Goal: Task Accomplishment & Management: Use online tool/utility

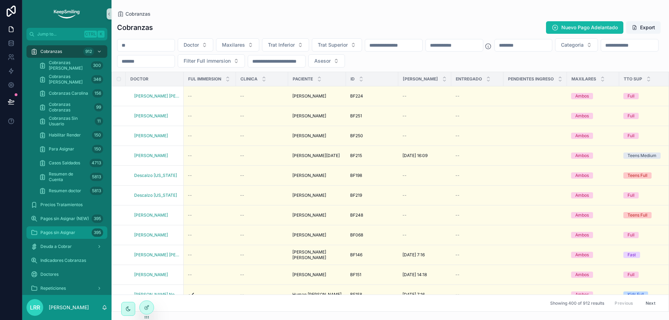
click at [70, 231] on span "Pagos sin Asignar" at bounding box center [57, 233] width 35 height 6
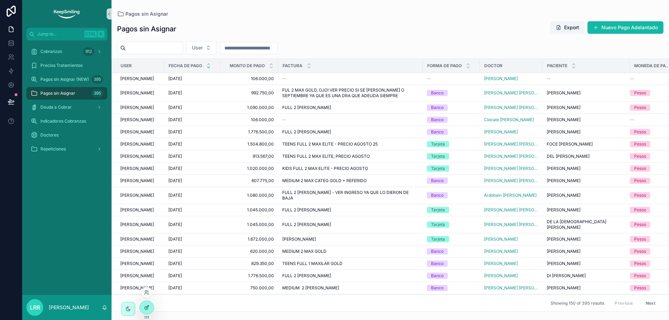
click at [144, 311] on div at bounding box center [147, 307] width 14 height 13
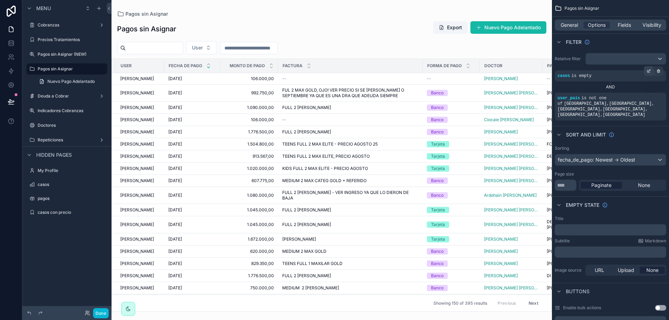
click at [646, 71] on div "scrollable content" at bounding box center [649, 71] width 10 height 10
click at [640, 91] on div "scrollable content" at bounding box center [639, 94] width 10 height 10
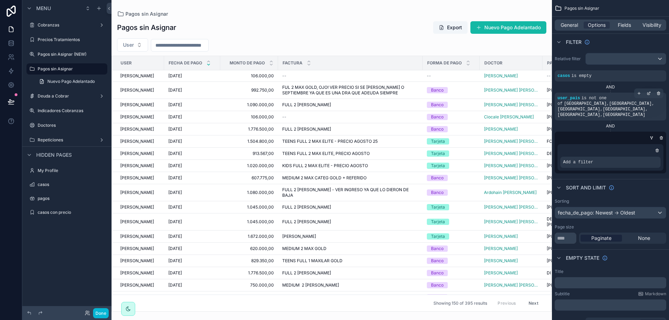
click at [662, 136] on icon "scrollable content" at bounding box center [661, 138] width 4 height 4
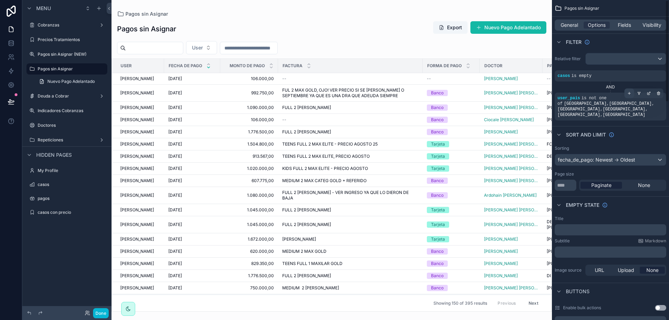
click at [628, 92] on icon "scrollable content" at bounding box center [629, 93] width 4 height 4
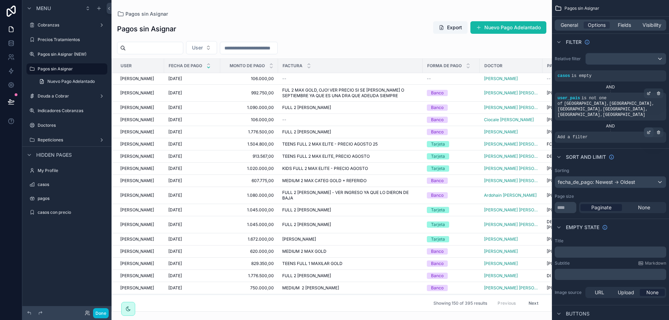
click at [648, 128] on div "scrollable content" at bounding box center [649, 133] width 10 height 10
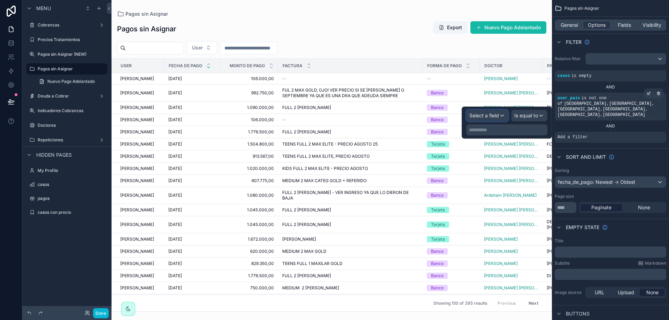
click at [483, 116] on span "Select a field" at bounding box center [484, 116] width 30 height 6
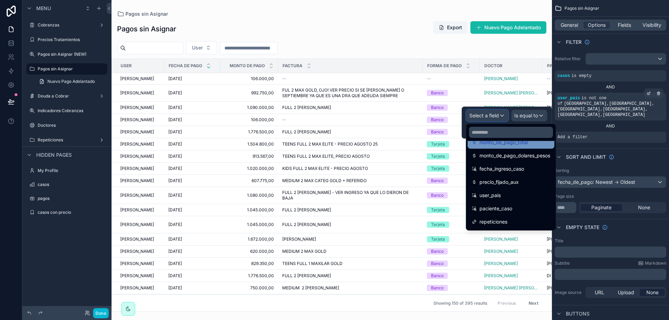
scroll to position [222, 0]
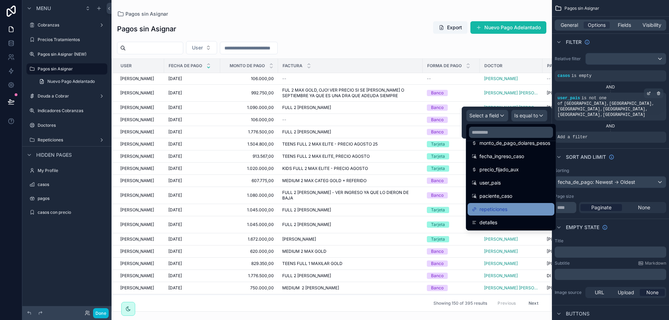
click at [504, 213] on span "repeticiones" at bounding box center [493, 209] width 28 height 8
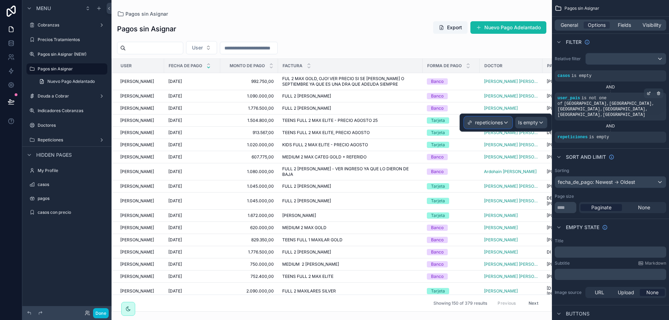
click at [489, 122] on span "repeticiones" at bounding box center [489, 122] width 28 height 7
click at [640, 151] on div "Sort And Limit" at bounding box center [610, 156] width 117 height 17
click at [99, 316] on button "Done" at bounding box center [101, 313] width 16 height 10
